Goal: Transaction & Acquisition: Purchase product/service

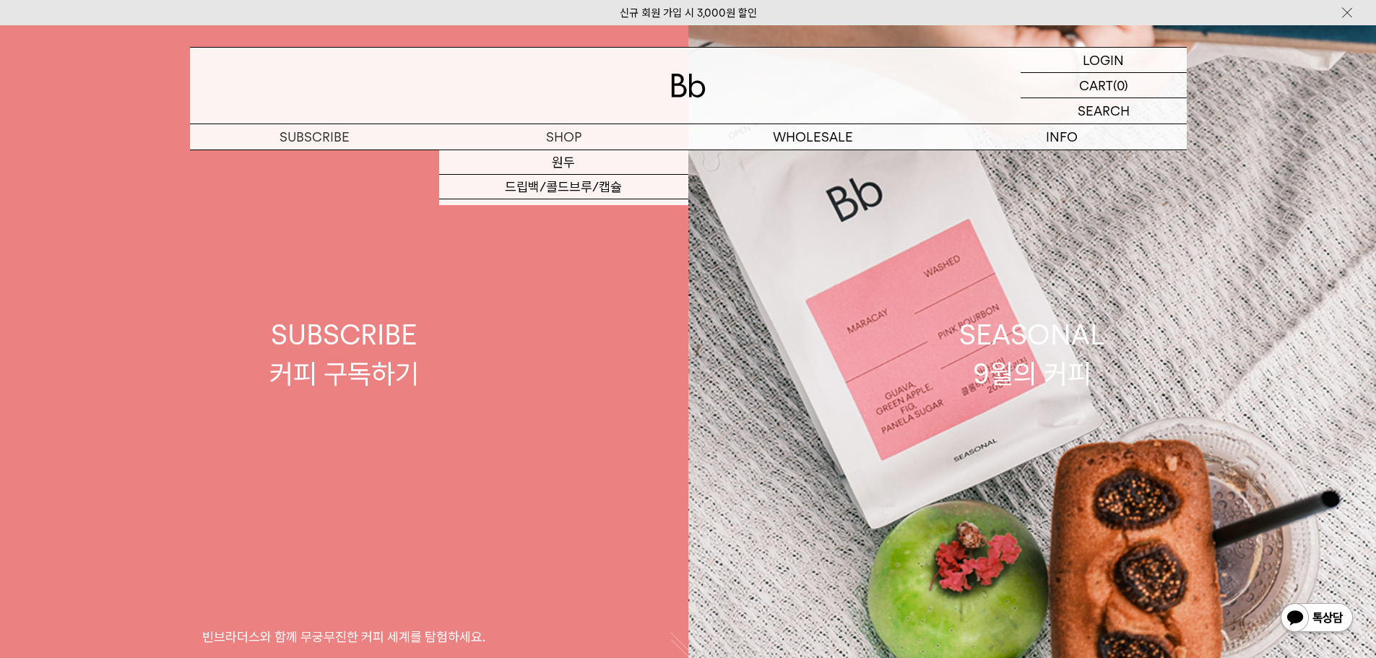
click at [520, 268] on link "프로그램" at bounding box center [563, 260] width 249 height 25
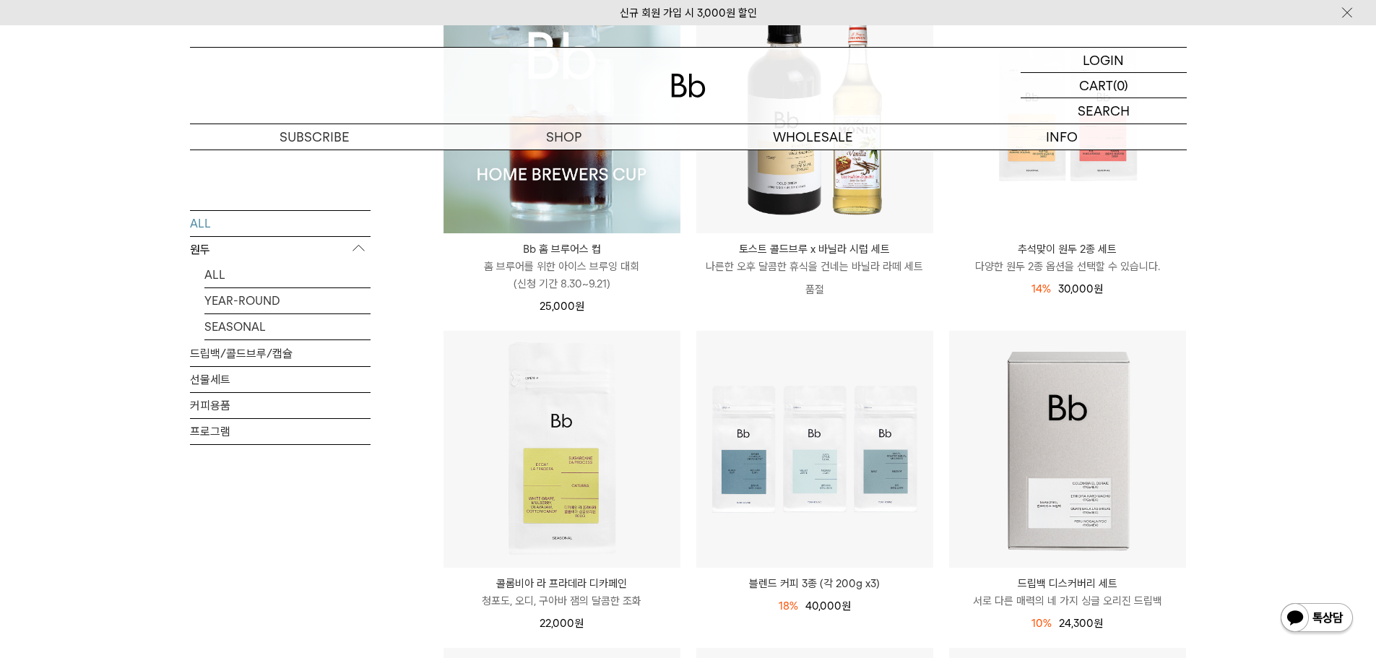
scroll to position [144, 0]
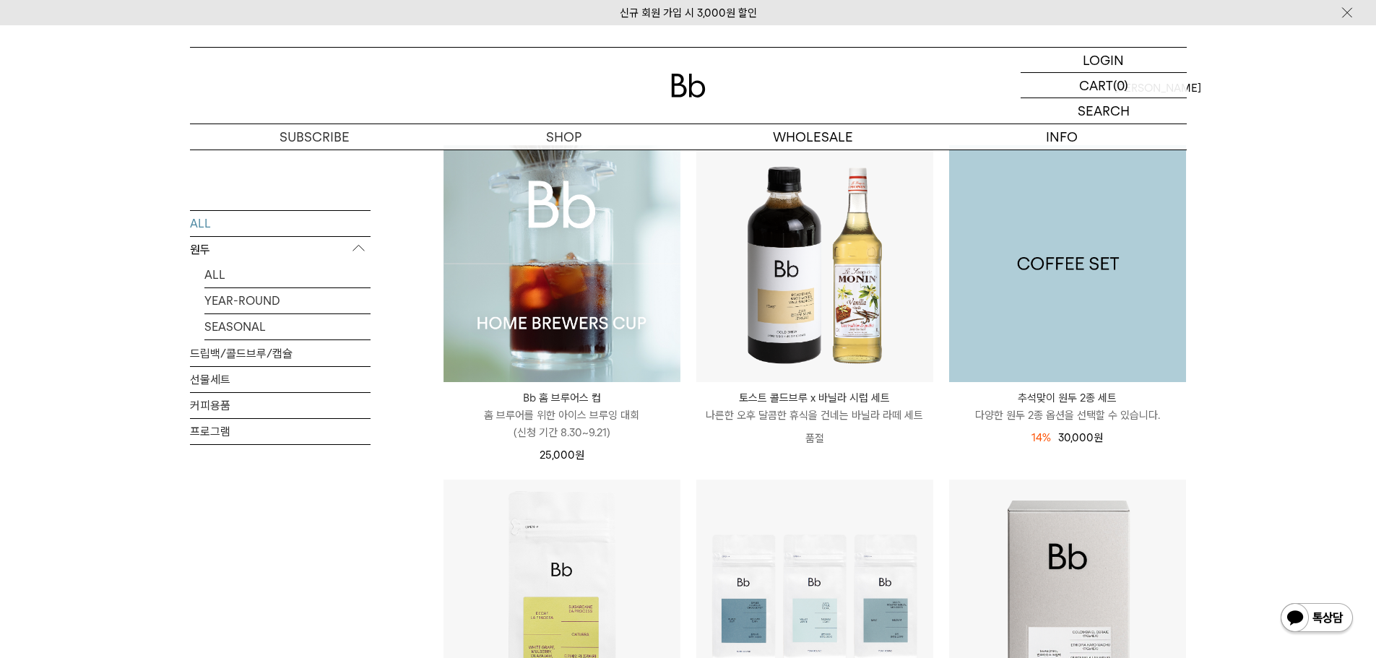
click at [1107, 306] on img at bounding box center [1067, 263] width 237 height 237
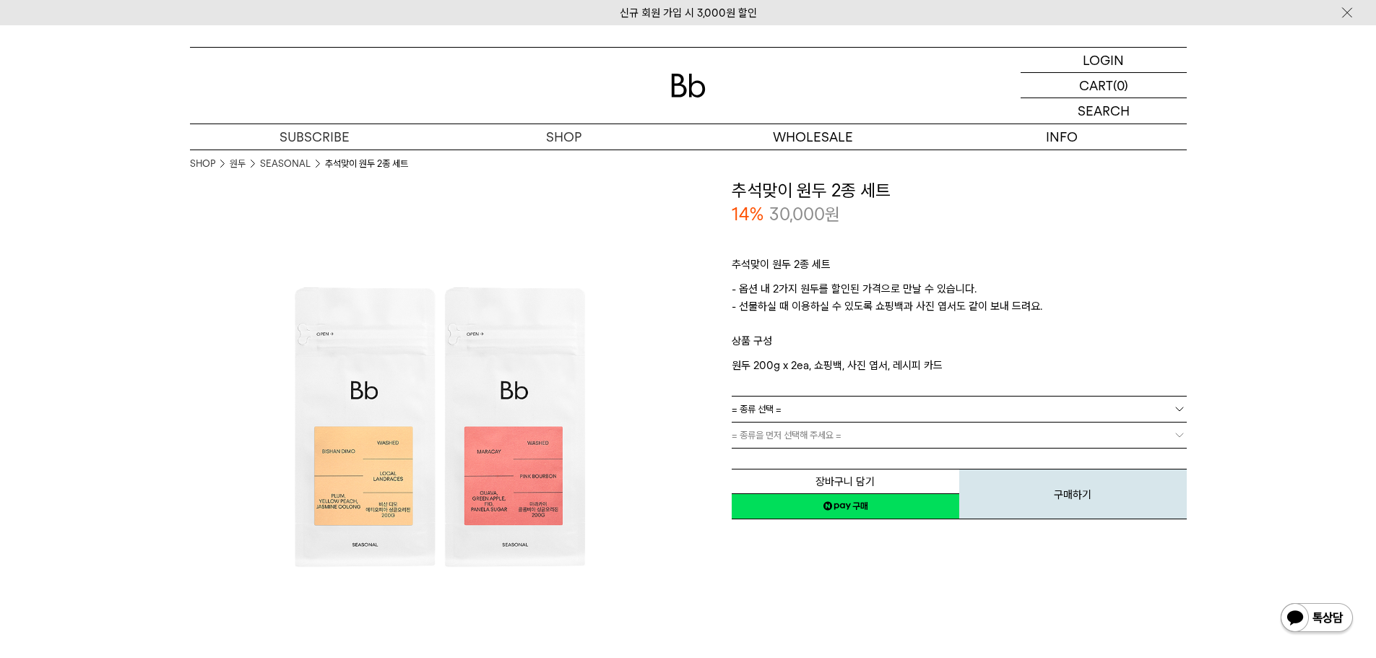
click at [786, 408] on link "= 종류 선택 =" at bounding box center [959, 408] width 455 height 25
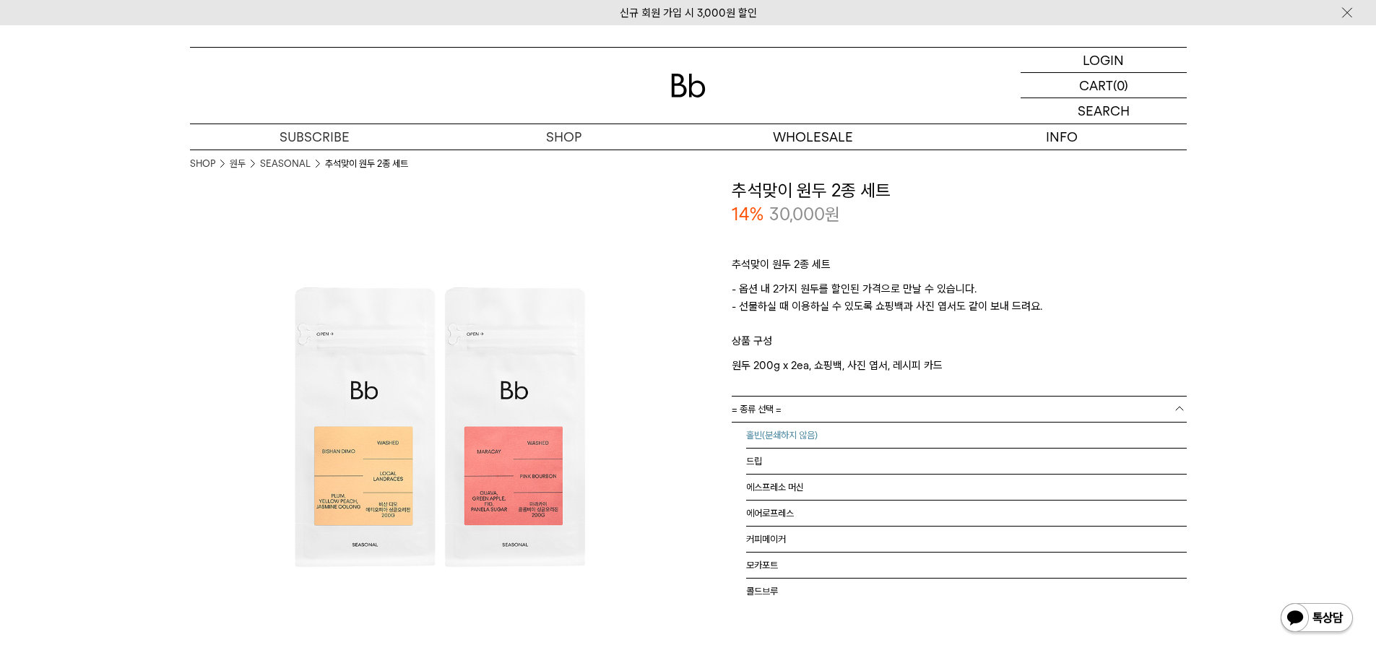
click at [794, 438] on li "홀빈(분쇄하지 않음)" at bounding box center [966, 435] width 441 height 26
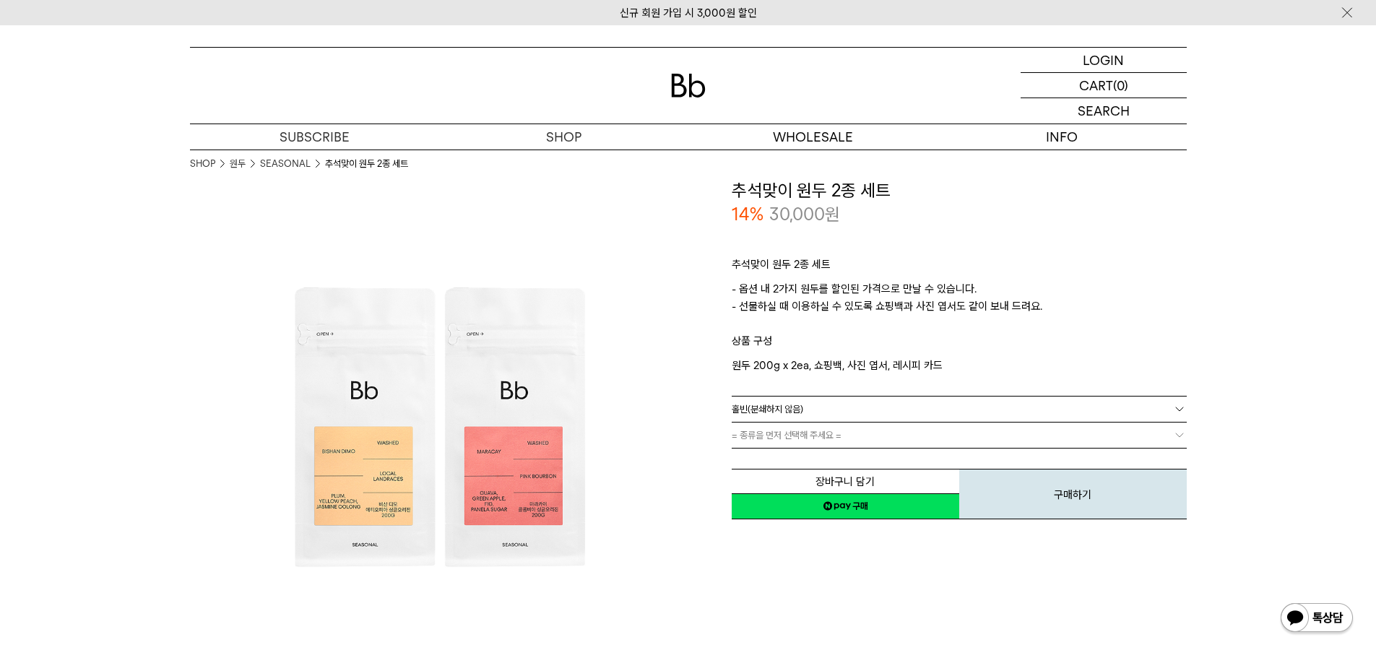
click at [794, 438] on link "= 종류을 먼저 선택해 주세요 =" at bounding box center [959, 434] width 455 height 25
click at [795, 435] on link "= 분쇄도 선택 =" at bounding box center [959, 434] width 455 height 25
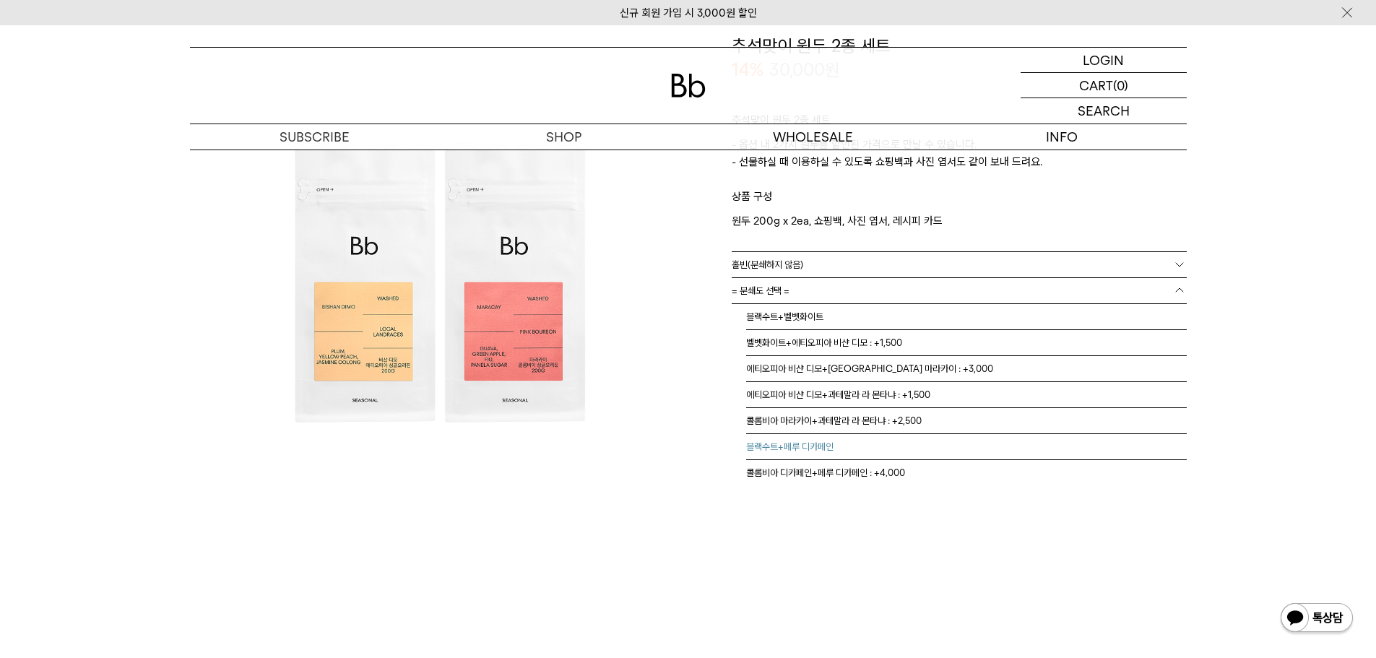
scroll to position [9, 0]
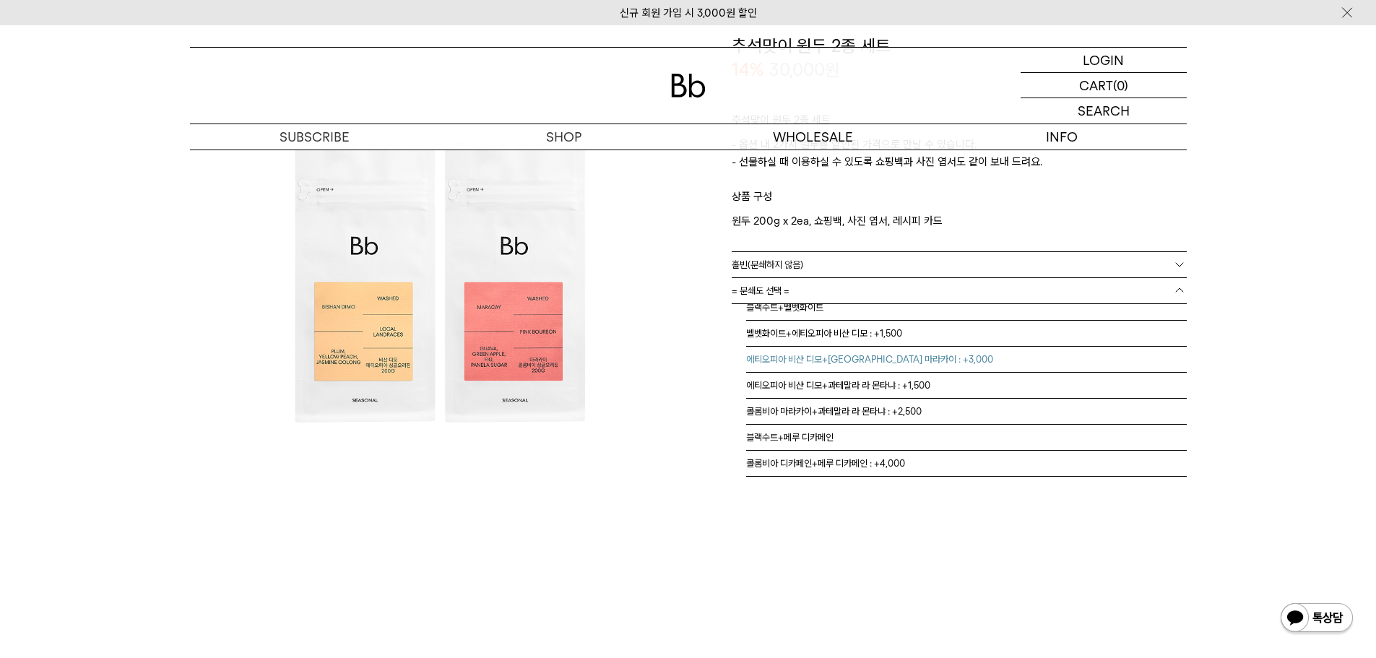
click at [876, 360] on li "에티오피아 비샨 디모+콜롬비아 마라카이 : +3,000" at bounding box center [966, 360] width 441 height 26
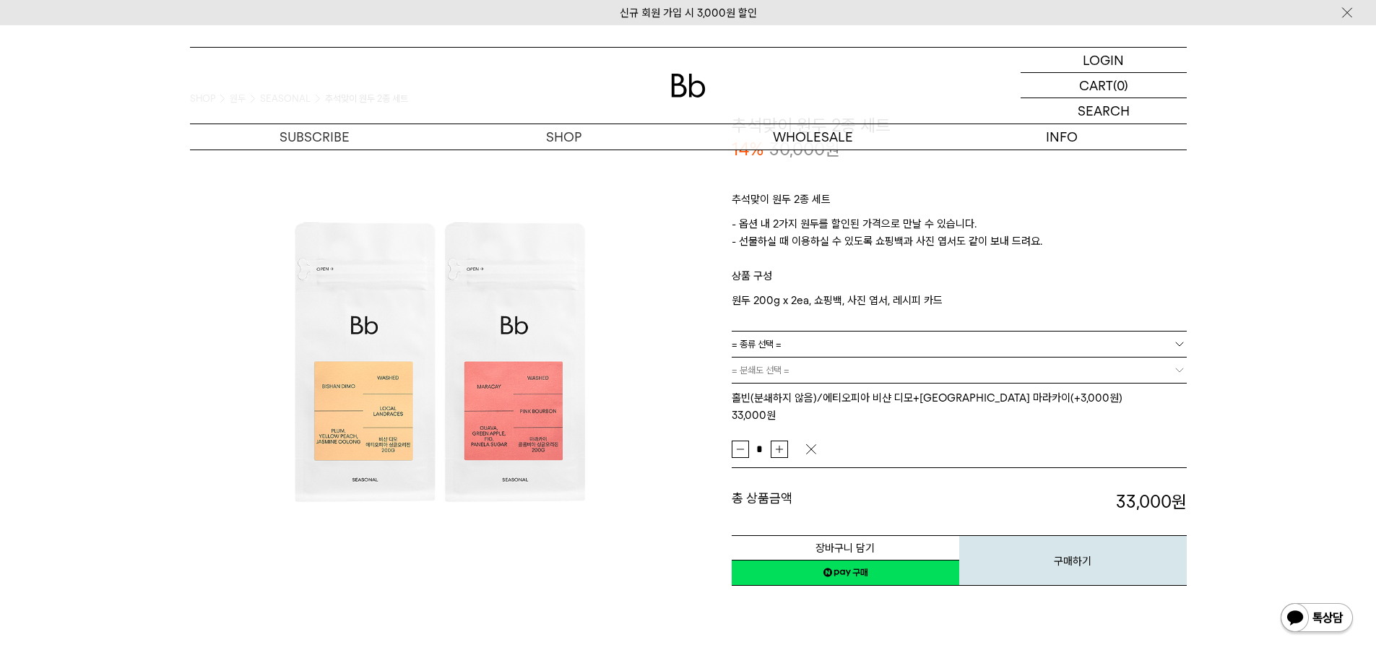
scroll to position [0, 0]
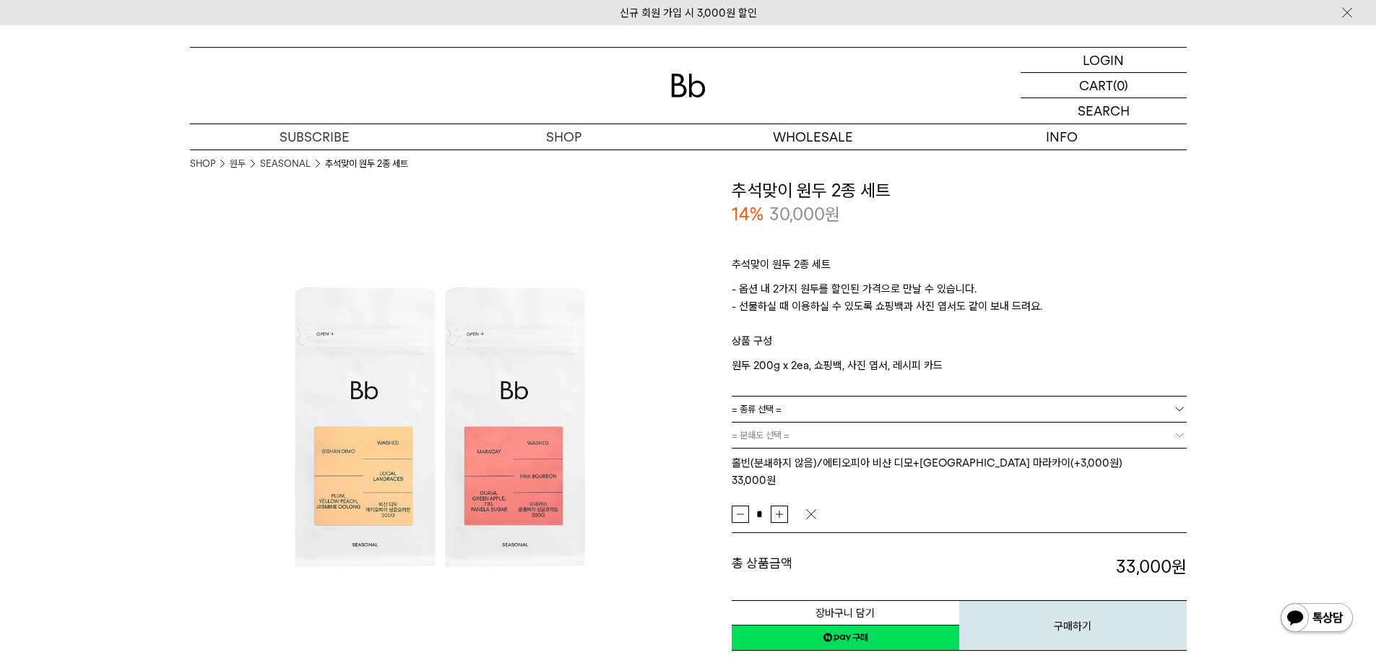
click at [942, 316] on p "- 옵션 내 2가지 원두를 할인된 가격으로 만날 수 있습니다. - 선물하실 때 이용하실 수 있도록 쇼핑백과 사진 엽서도 같이 보내 드려요." at bounding box center [959, 306] width 455 height 52
drag, startPoint x: 1038, startPoint y: 301, endPoint x: 711, endPoint y: 290, distance: 326.6
click at [711, 290] on div "**********" at bounding box center [937, 415] width 498 height 474
drag, startPoint x: 711, startPoint y: 290, endPoint x: 1053, endPoint y: 308, distance: 342.1
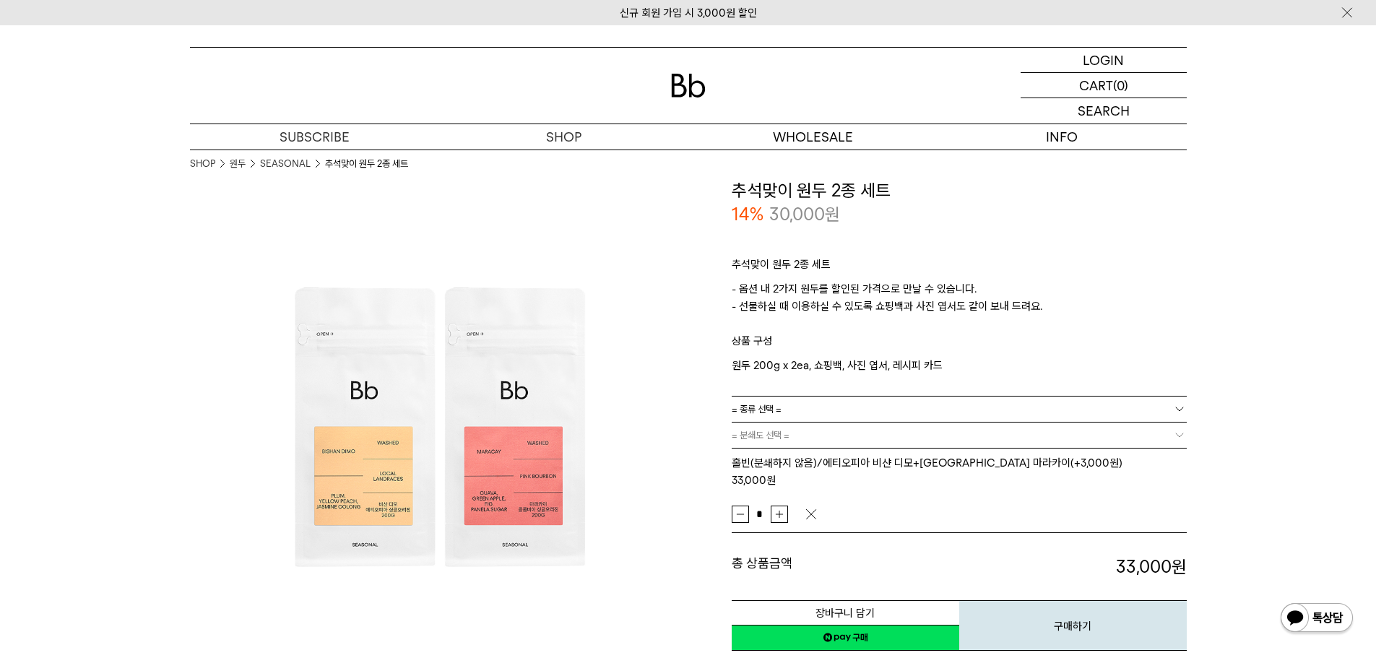
click at [1052, 308] on div "**********" at bounding box center [937, 415] width 498 height 474
click at [1053, 308] on p "- 옵션 내 2가지 원두를 할인된 가격으로 만날 수 있습니다. - 선물하실 때 이용하실 수 있도록 쇼핑백과 사진 엽서도 같이 보내 드려요." at bounding box center [959, 306] width 455 height 52
click at [1078, 306] on p "- 옵션 내 2가지 원두를 할인된 가격으로 만날 수 있습니다. - 선물하실 때 이용하실 수 있도록 쇼핑백과 사진 엽서도 같이 보내 드려요." at bounding box center [959, 306] width 455 height 52
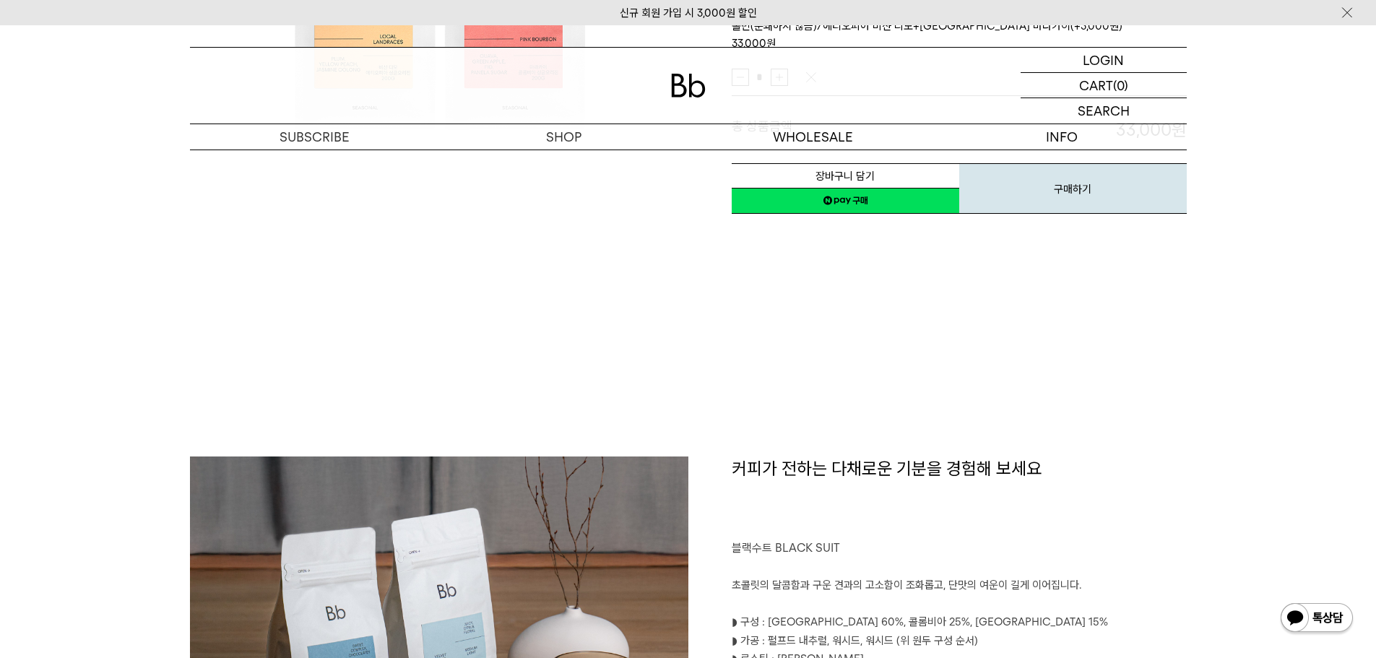
scroll to position [433, 0]
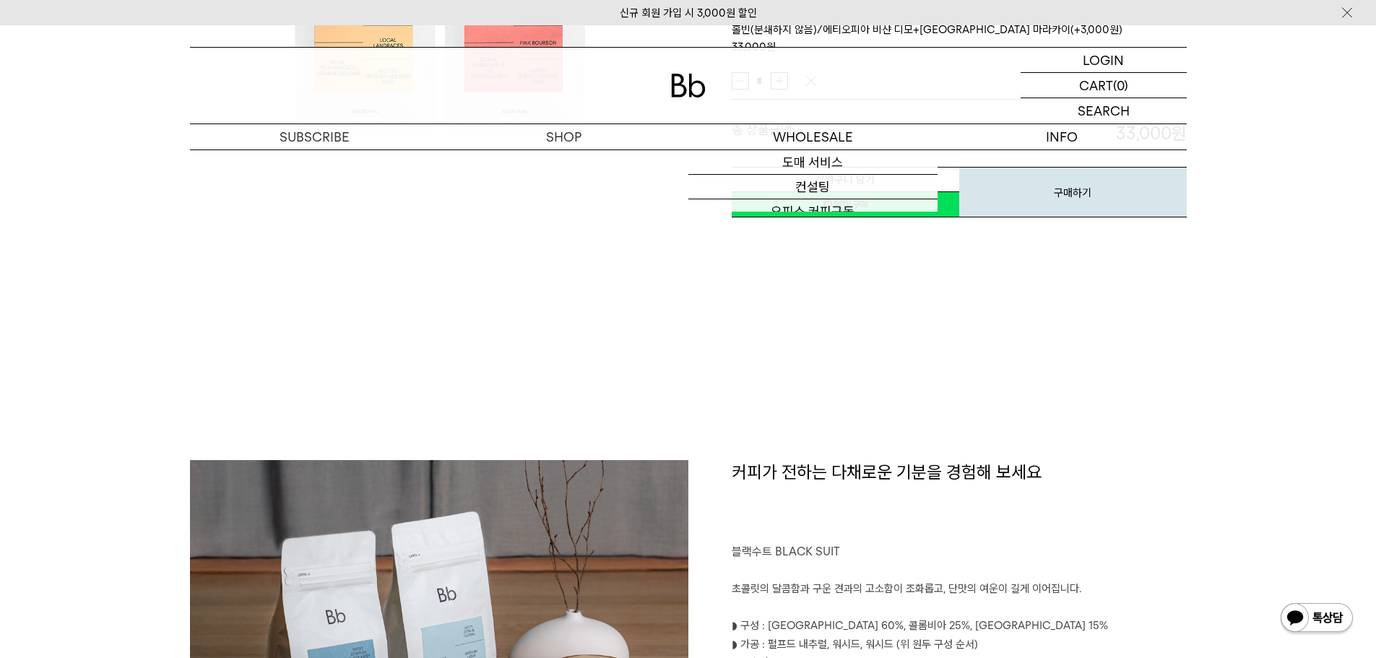
click at [1128, 543] on p "블랙수트 BLACK SUIT" at bounding box center [959, 552] width 455 height 20
